Goal: Task Accomplishment & Management: Complete application form

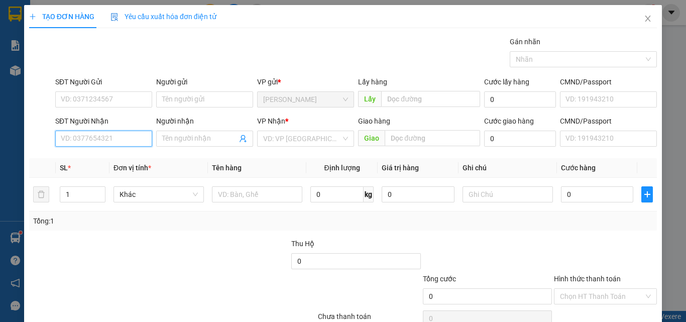
click at [97, 134] on input "SĐT Người Nhận" at bounding box center [103, 139] width 97 height 16
type input "0969238999"
click at [122, 157] on div "0969238999 - Cẩm đào" at bounding box center [103, 158] width 84 height 11
type input "Cẩm đào"
type input "Cxmh"
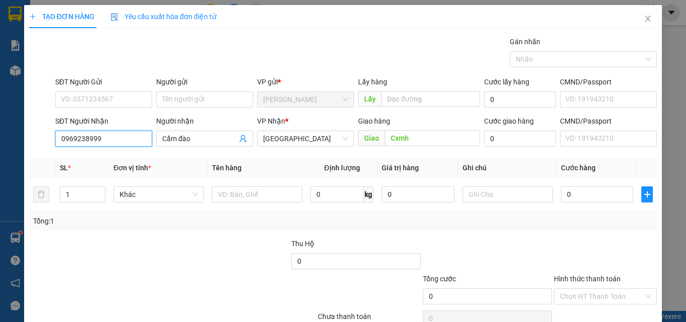
type input "40.000"
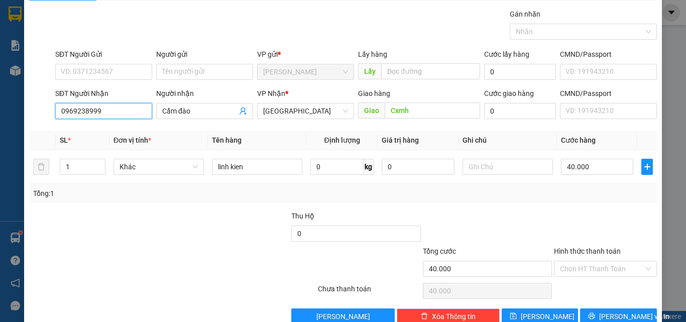
scroll to position [50, 0]
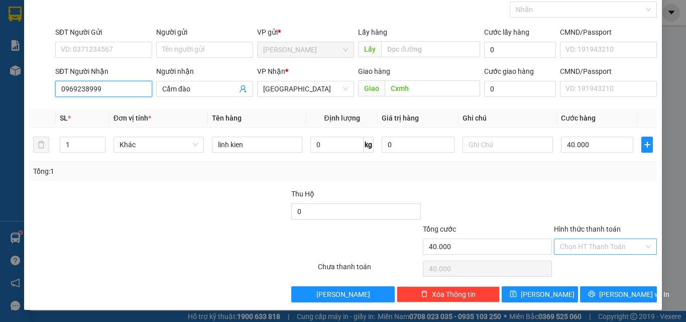
type input "0969238999"
click at [584, 248] on input "Hình thức thanh toán" at bounding box center [602, 246] width 84 height 15
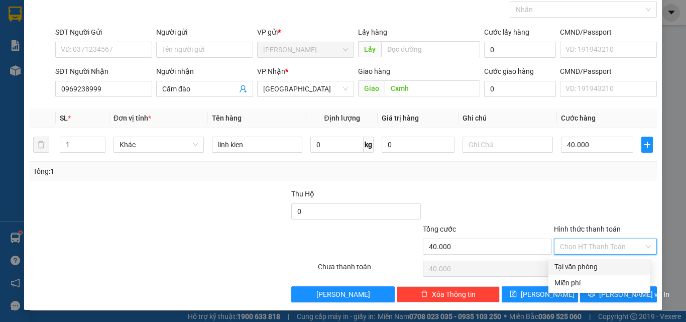
click at [553, 193] on div at bounding box center [605, 205] width 105 height 35
click at [574, 247] on input "Hình thức thanh toán" at bounding box center [602, 246] width 84 height 15
click at [580, 263] on div "Tại văn phòng" at bounding box center [599, 266] width 90 height 11
type input "0"
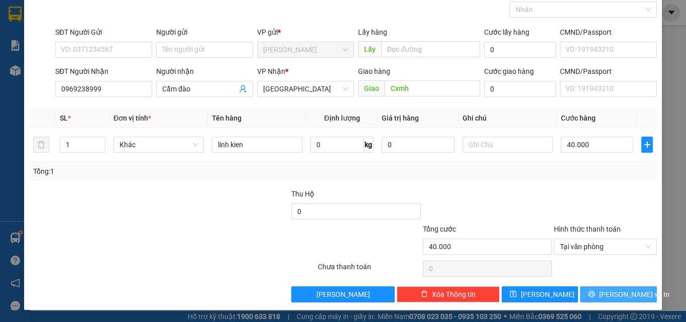
click at [614, 294] on span "[PERSON_NAME] và In" at bounding box center [634, 294] width 70 height 11
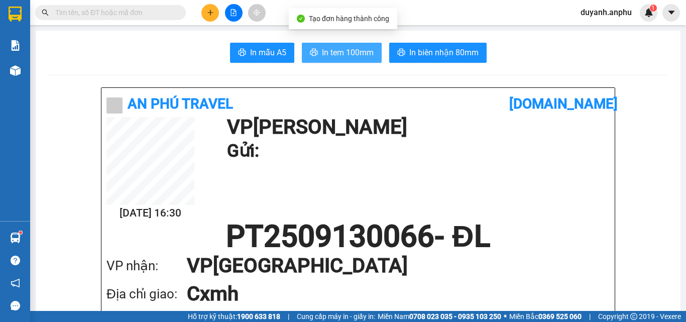
click at [353, 48] on span "In tem 100mm" at bounding box center [348, 52] width 52 height 13
click at [338, 48] on span "In tem 100mm" at bounding box center [348, 52] width 52 height 13
